Goal: Navigation & Orientation: Find specific page/section

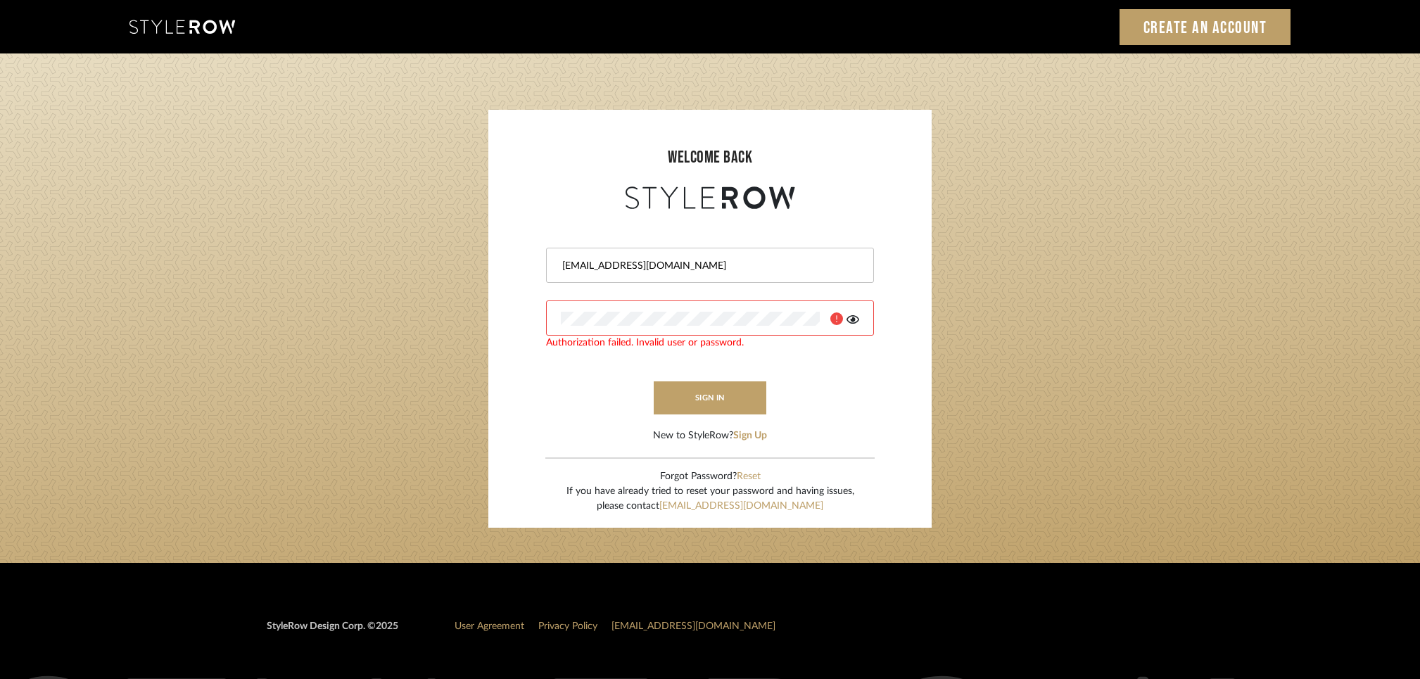
click at [856, 259] on div at bounding box center [856, 259] width 0 height 0
type input "[EMAIL_ADDRESS][DOMAIN_NAME]"
click at [707, 393] on button "sign in" at bounding box center [710, 397] width 113 height 33
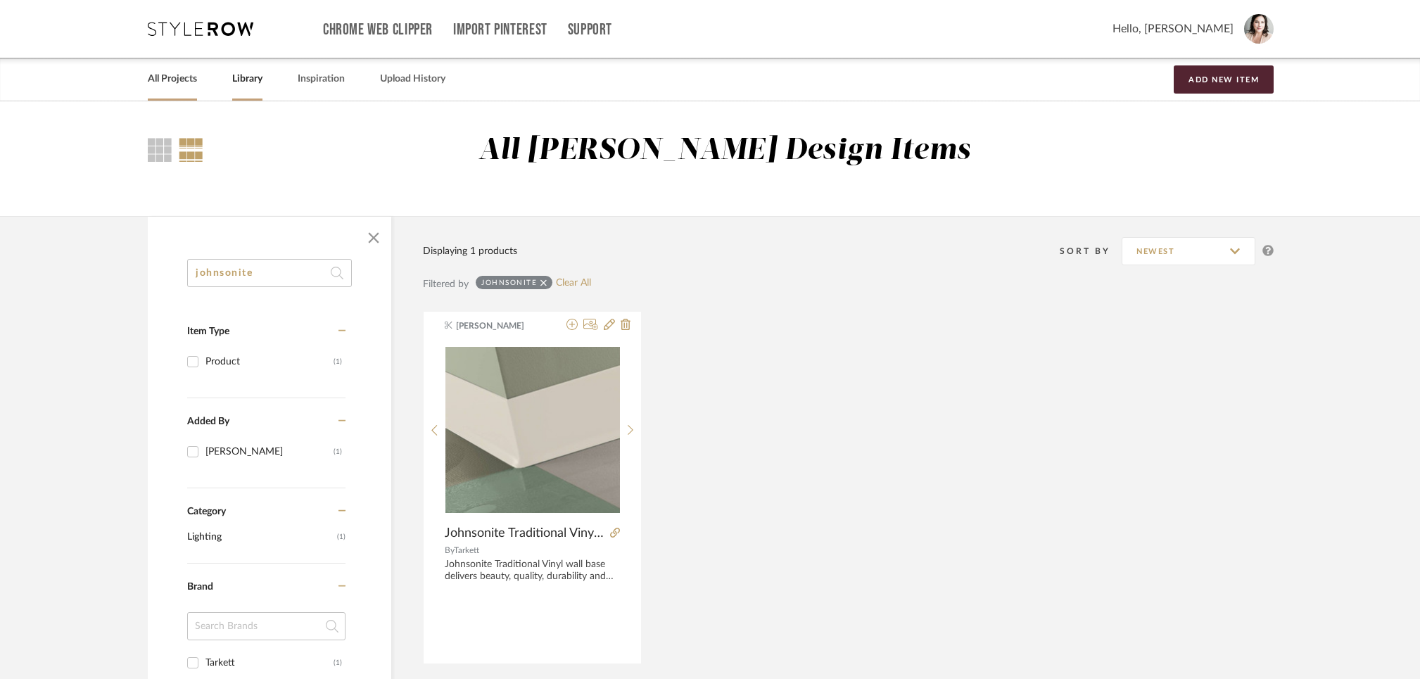
click at [163, 79] on link "All Projects" at bounding box center [172, 79] width 49 height 19
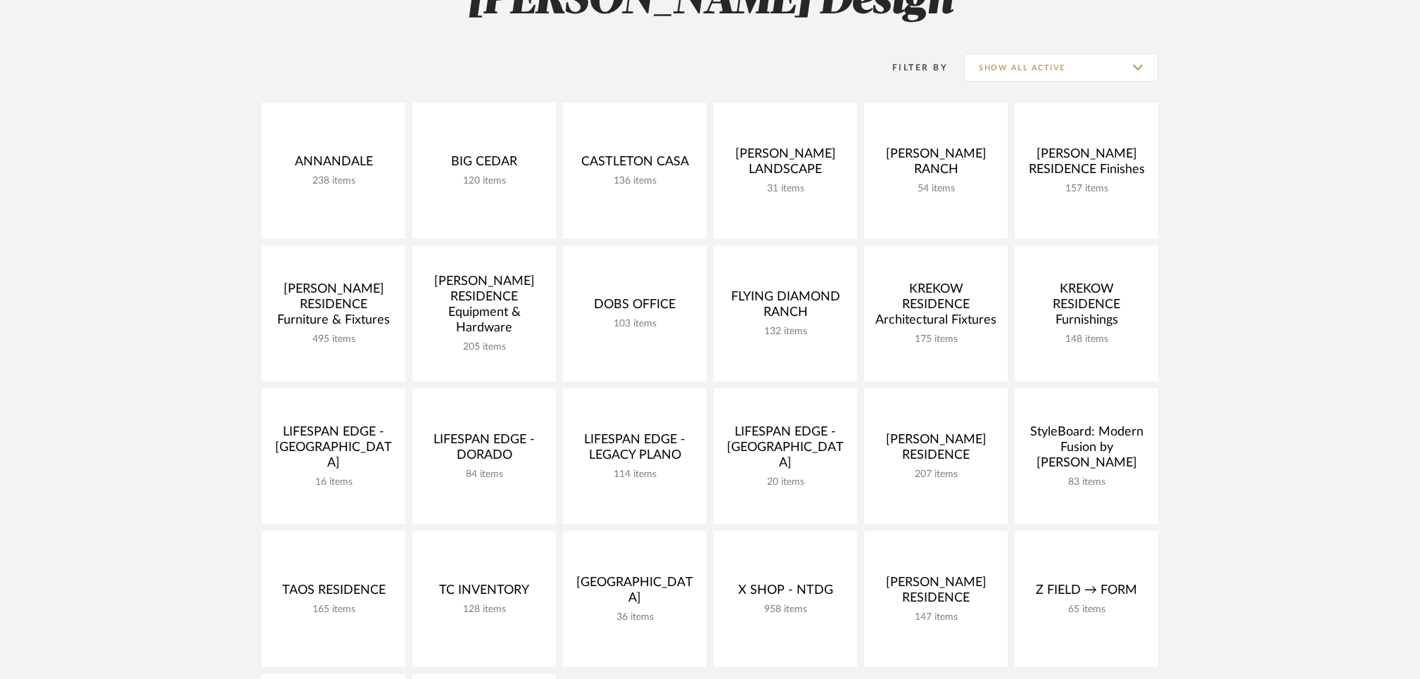
scroll to position [579, 0]
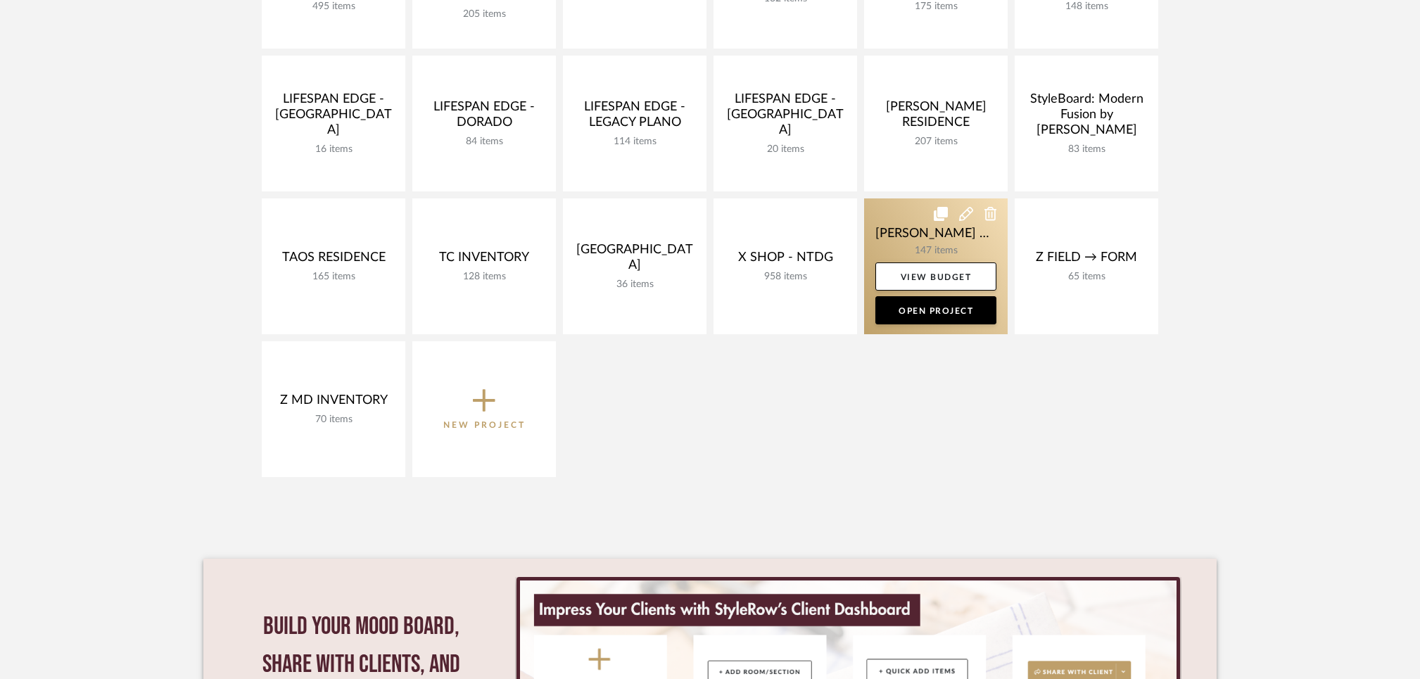
click at [897, 227] on link at bounding box center [936, 266] width 144 height 136
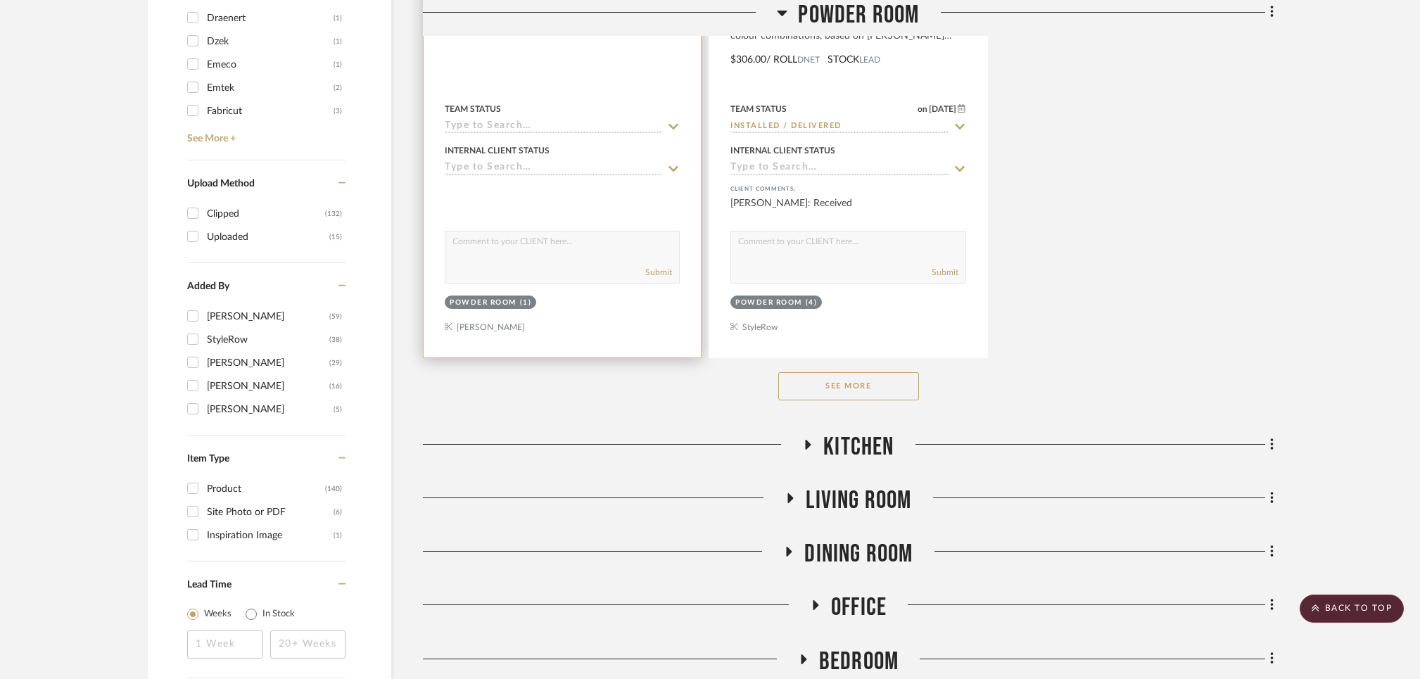
scroll to position [2112, 0]
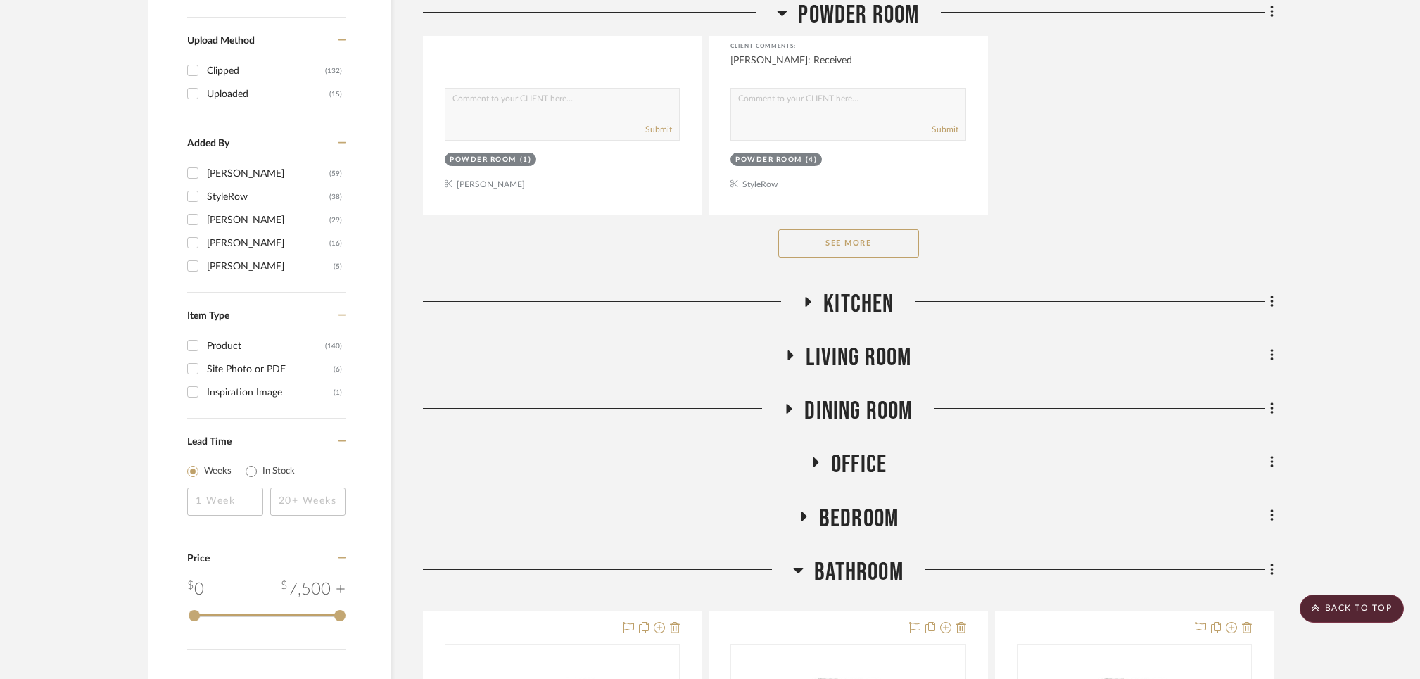
click at [803, 300] on icon at bounding box center [807, 301] width 17 height 11
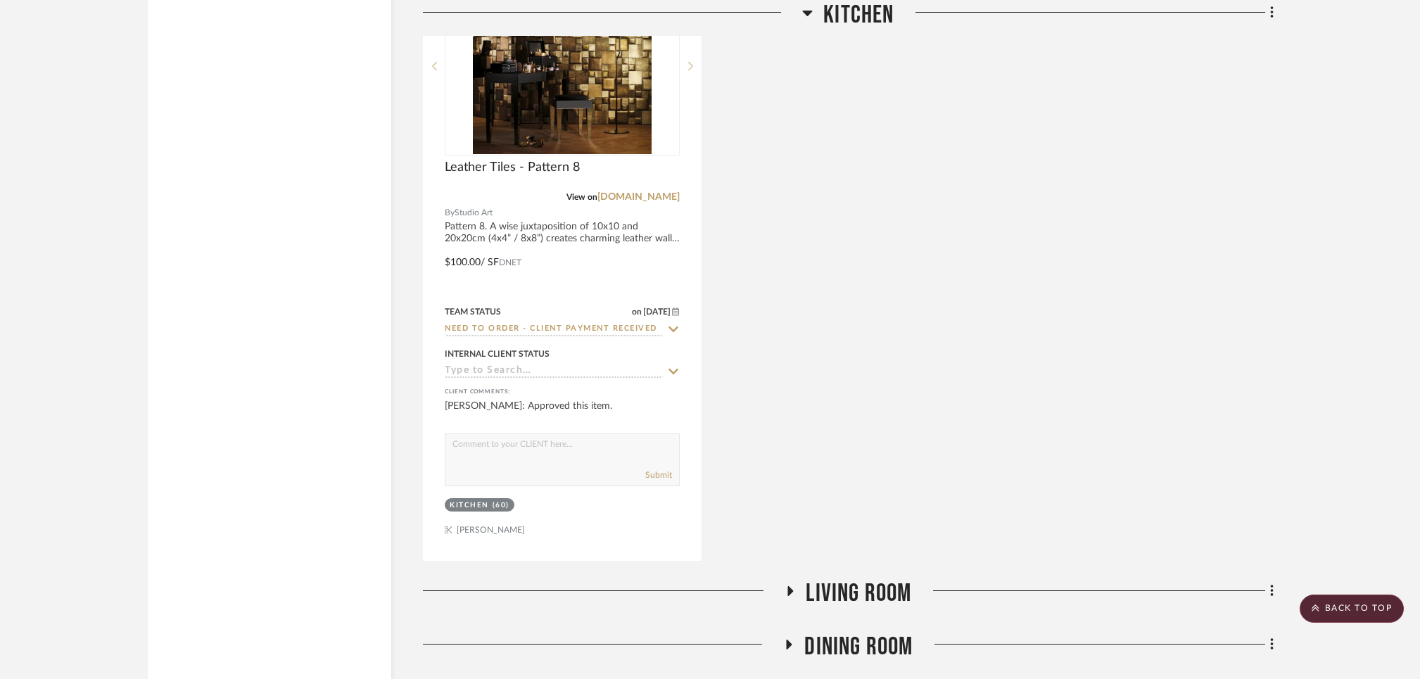
scroll to position [2937, 0]
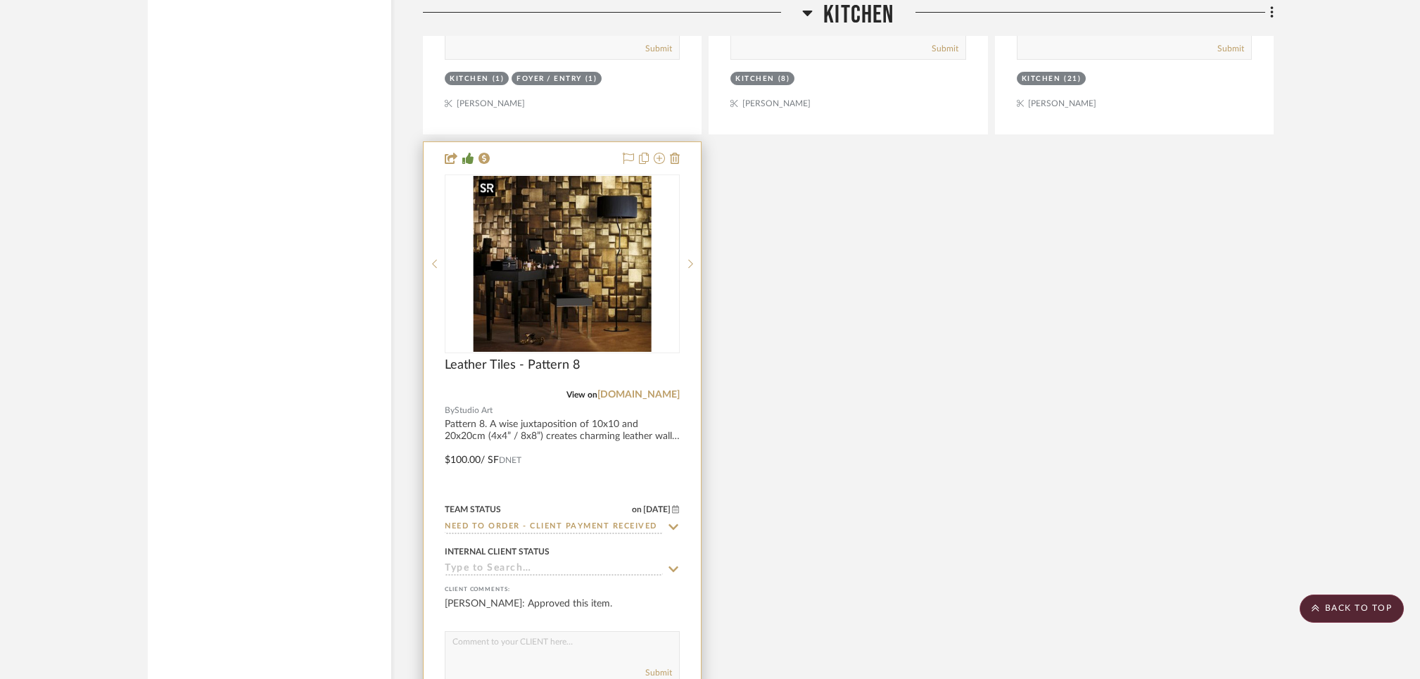
click at [595, 296] on img "0" at bounding box center [562, 264] width 179 height 176
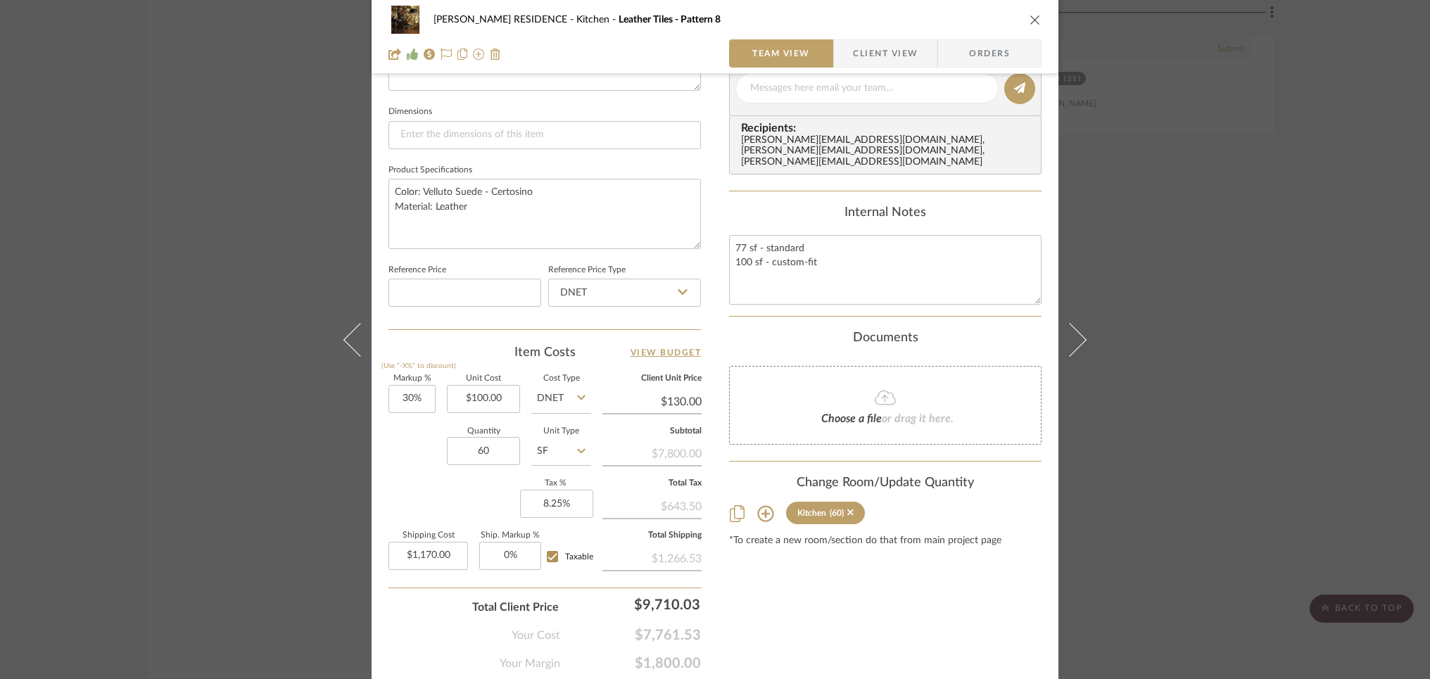
scroll to position [628, 0]
